Goal: Task Accomplishment & Management: Manage account settings

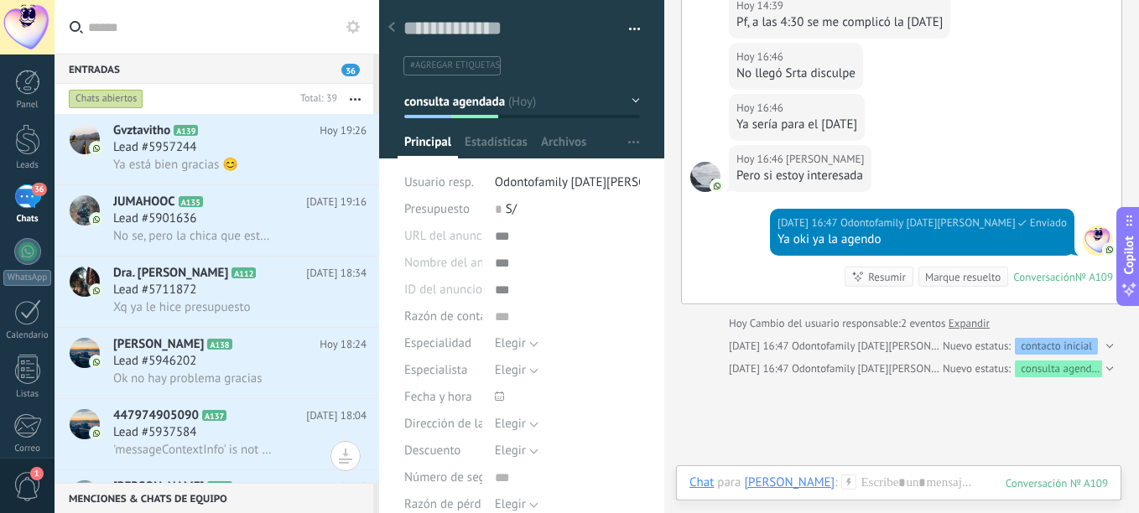
click at [1102, 364] on div at bounding box center [1107, 369] width 11 height 17
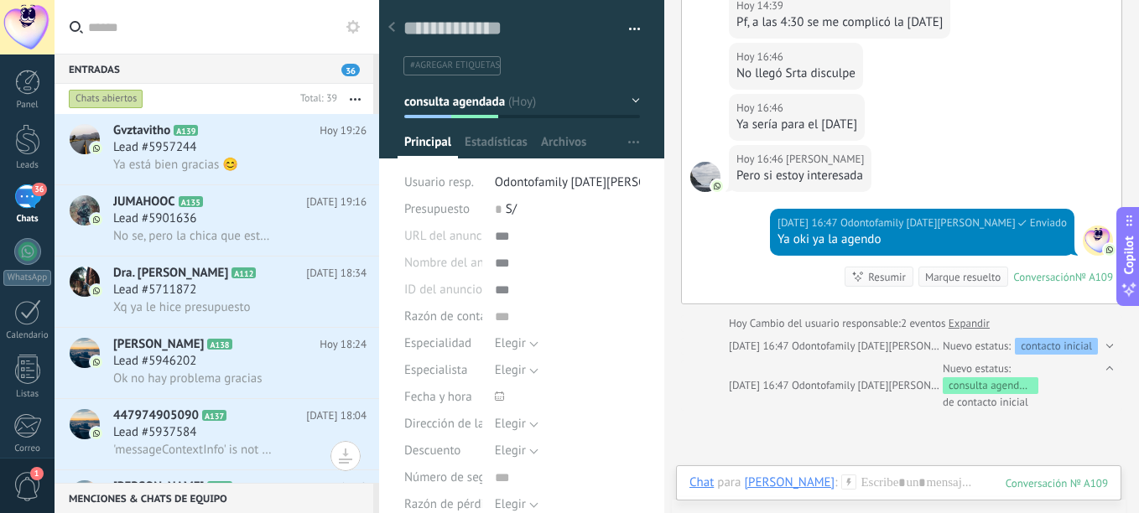
click at [998, 378] on div "consulta agendada" at bounding box center [991, 386] width 96 height 17
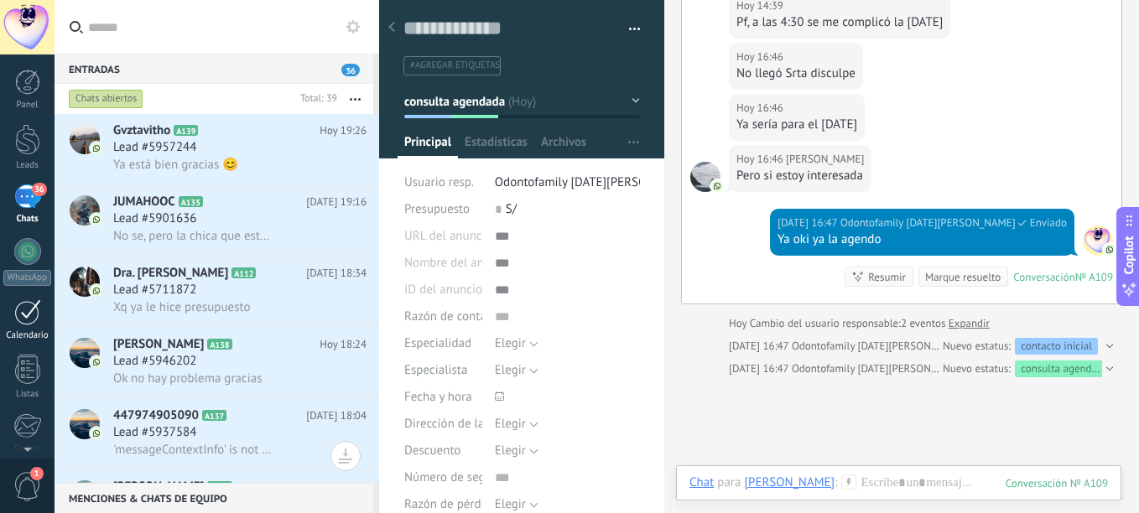
click at [18, 327] on link "Calendario" at bounding box center [27, 320] width 55 height 42
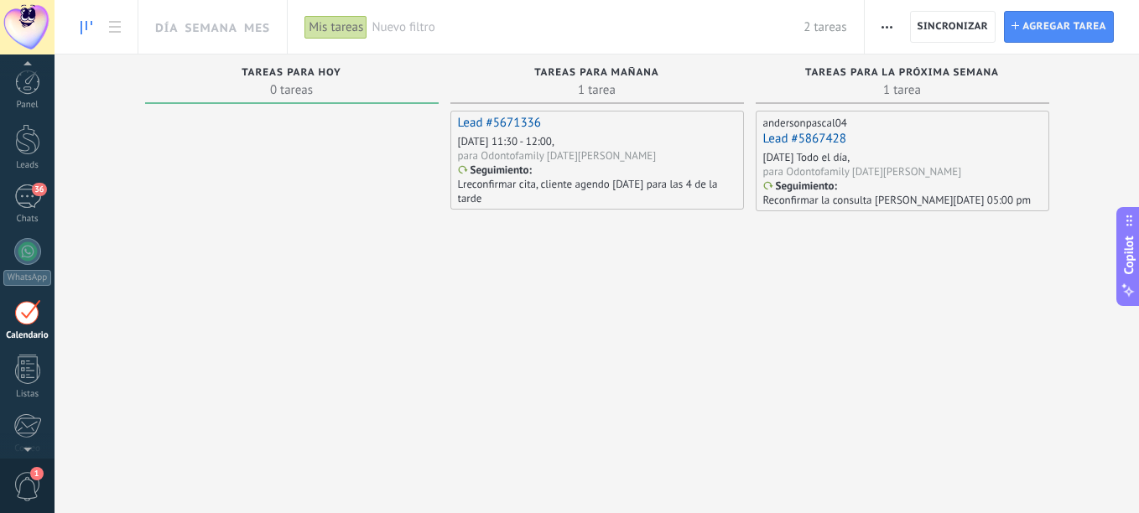
scroll to position [49, 0]
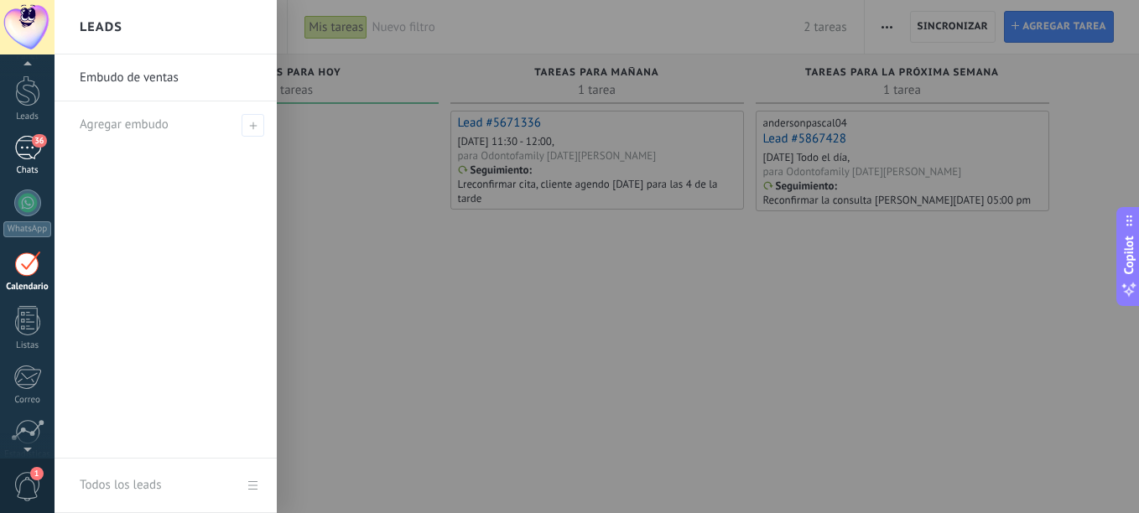
click at [44, 150] on link "36 Chats" at bounding box center [27, 156] width 55 height 40
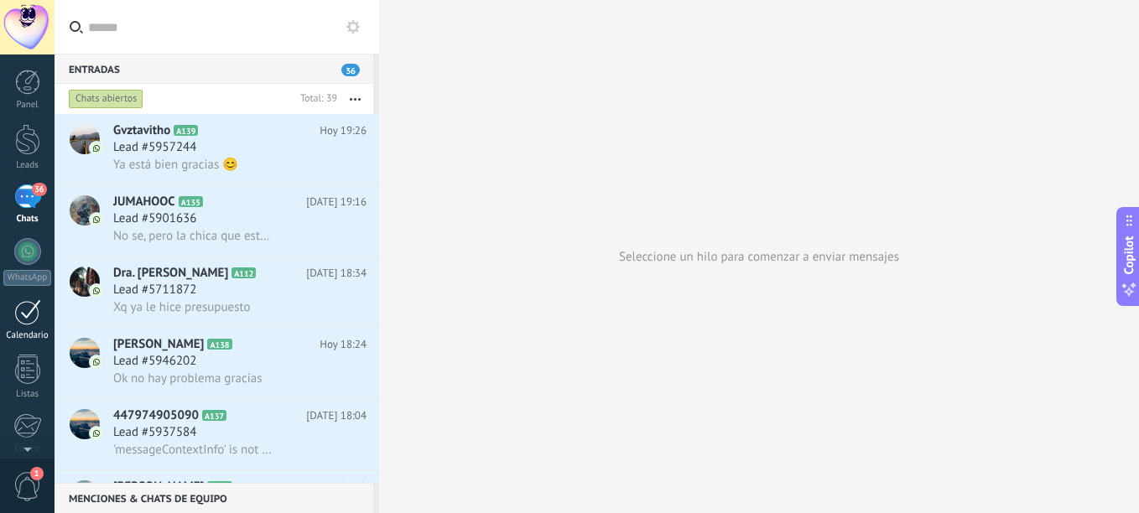
click at [25, 315] on div at bounding box center [27, 312] width 27 height 26
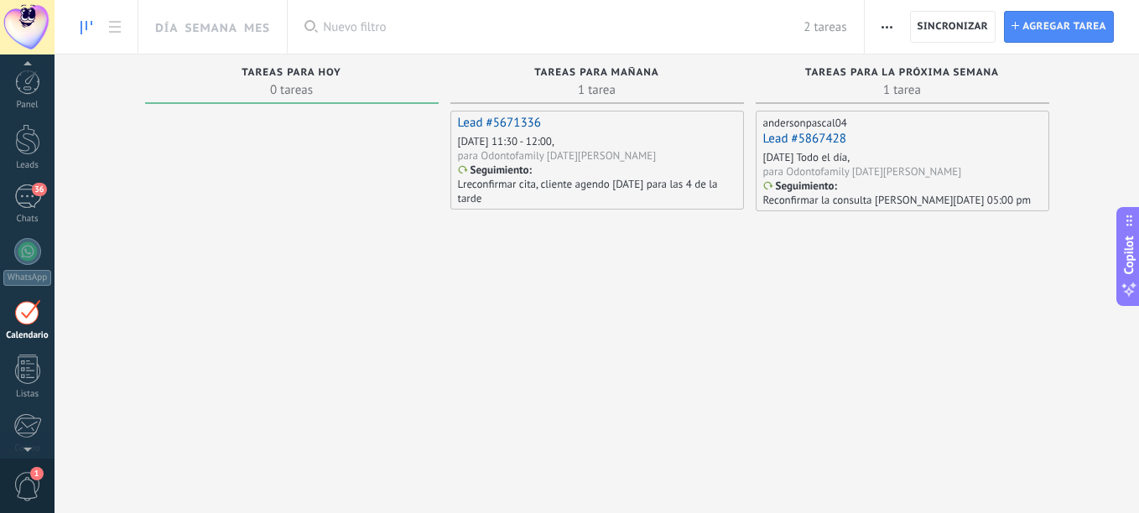
scroll to position [49, 0]
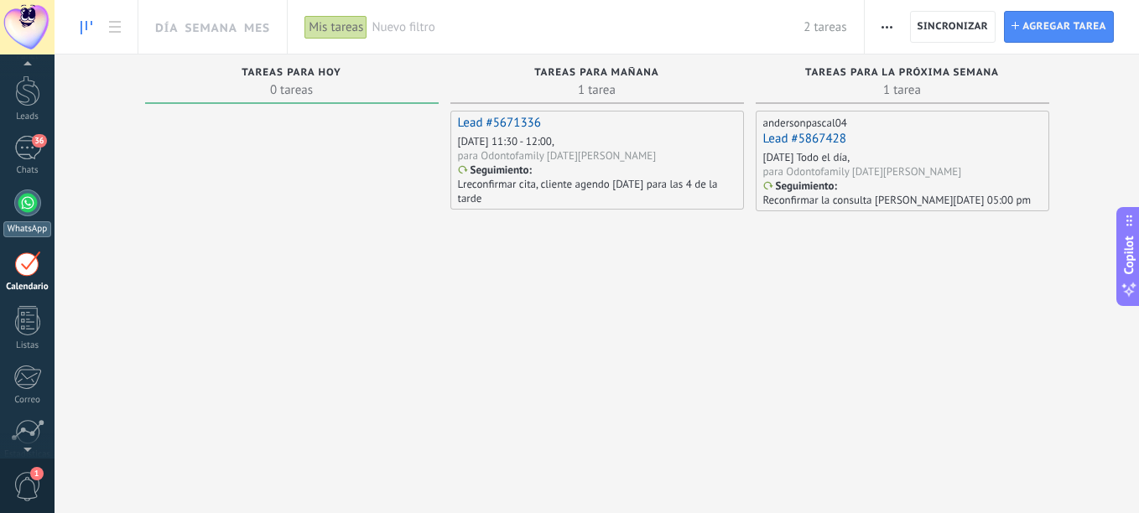
click at [31, 198] on div at bounding box center [27, 203] width 27 height 27
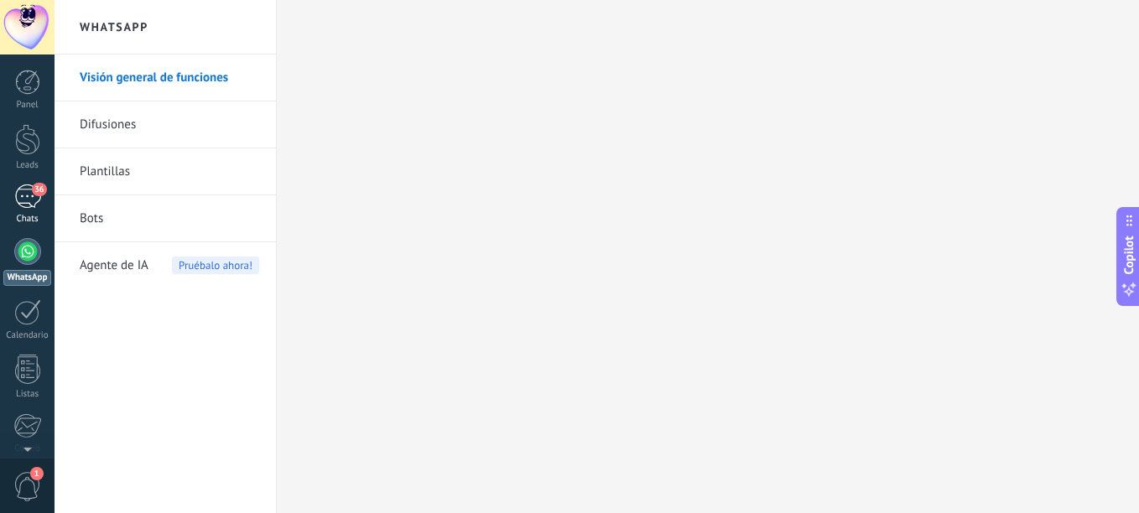
click at [20, 195] on div "36" at bounding box center [27, 197] width 27 height 24
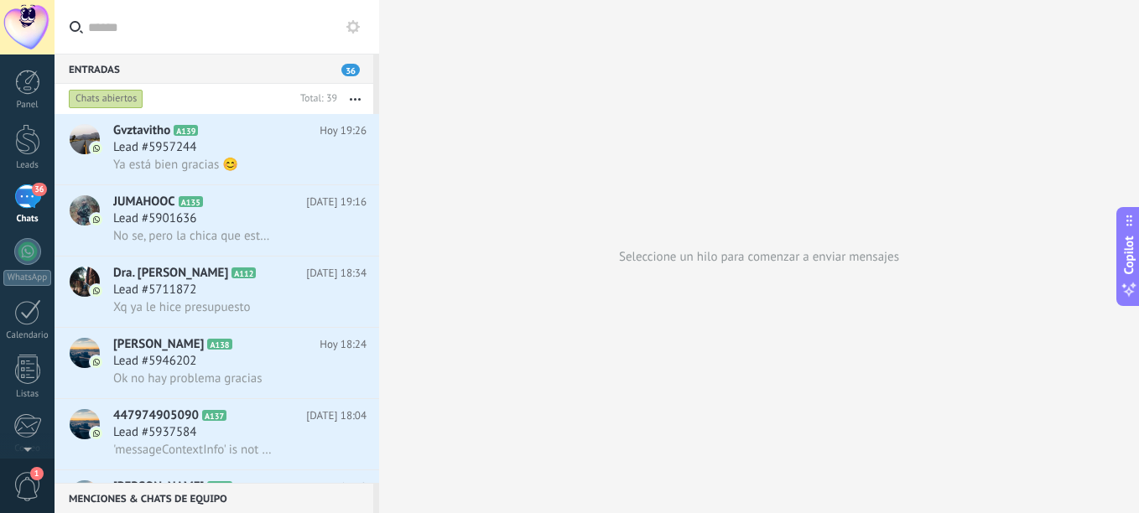
click at [379, 140] on div at bounding box center [379, 256] width 0 height 513
type textarea "**********"
